Goal: Find specific page/section: Find specific page/section

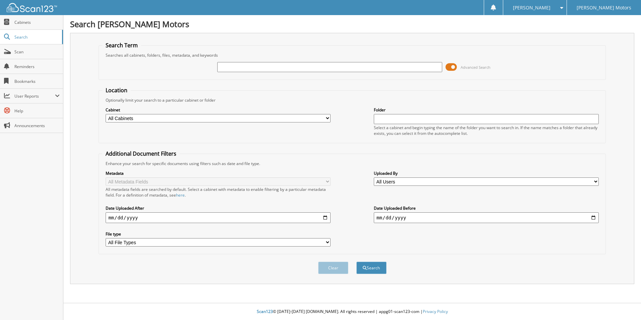
click at [245, 70] on input "text" at bounding box center [329, 67] width 225 height 10
type input "[PERSON_NAME]"
click at [356, 261] on button "Search" at bounding box center [371, 267] width 30 height 12
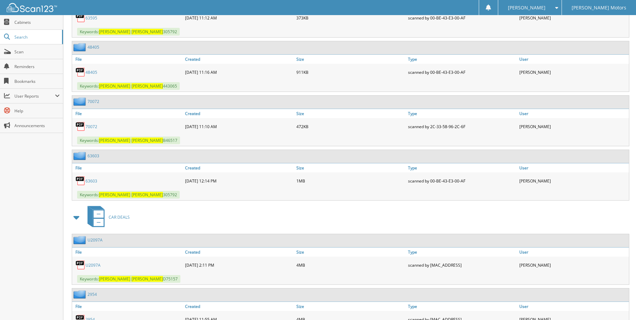
scroll to position [1039, 0]
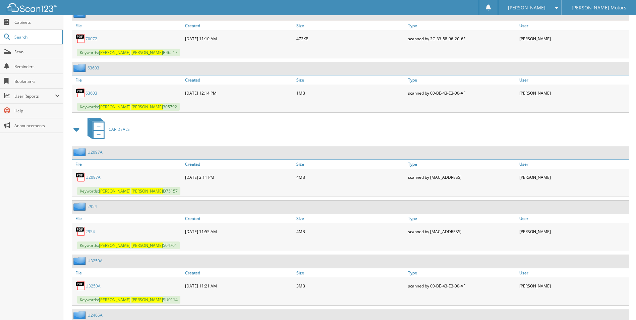
click at [90, 232] on link "2954" at bounding box center [89, 231] width 9 height 6
